Goal: Task Accomplishment & Management: Use online tool/utility

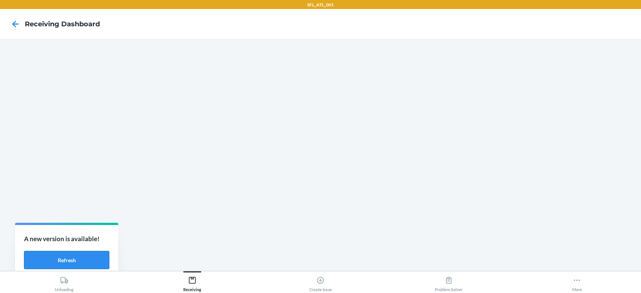
click at [74, 254] on button "Refresh" at bounding box center [66, 260] width 85 height 18
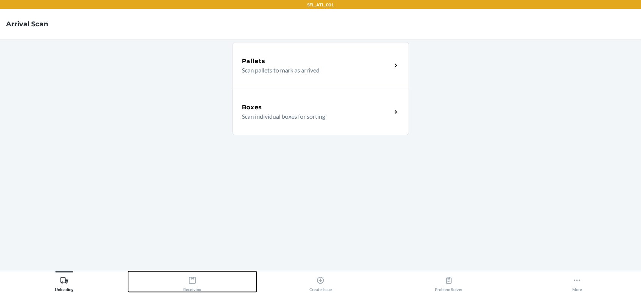
click at [199, 284] on div "Receiving" at bounding box center [192, 282] width 18 height 19
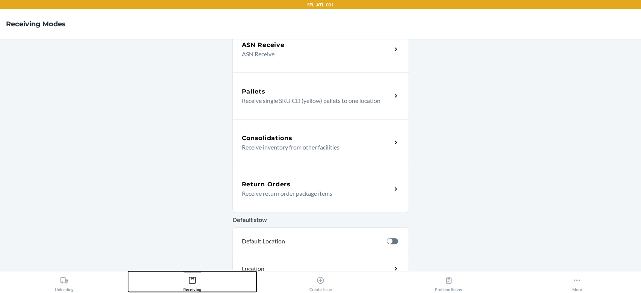
scroll to position [150, 0]
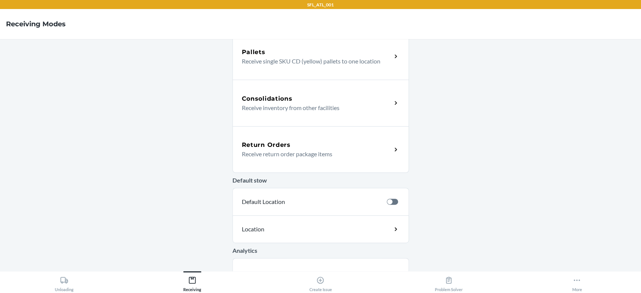
click at [305, 91] on div "Consolidations Receive inventory from other facilities" at bounding box center [321, 103] width 177 height 47
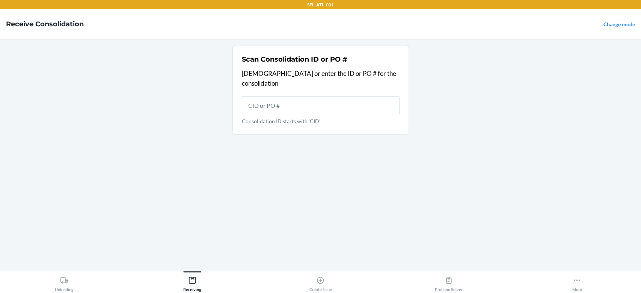
drag, startPoint x: 313, startPoint y: 108, endPoint x: 269, endPoint y: 83, distance: 51.0
click at [269, 83] on div "Scan Consolidation ID or PO # Scan or enter the ID or PO # for the consolidatio…" at bounding box center [321, 89] width 158 height 75
click at [266, 96] on input "Consolidation ID starts with 'CID'" at bounding box center [321, 105] width 158 height 18
type input "CIDPMG5ZGK6"
